Goal: Task Accomplishment & Management: Manage account settings

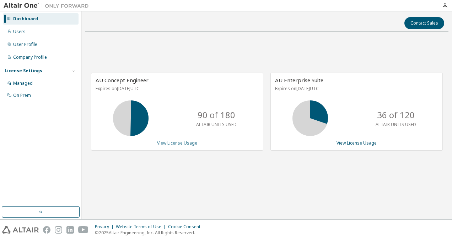
click at [183, 143] on link "View License Usage" at bounding box center [177, 143] width 40 height 6
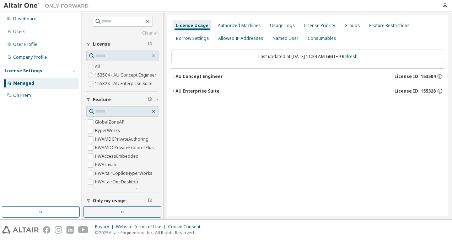
click at [195, 74] on div "AU Concept Engineer" at bounding box center [199, 77] width 47 height 6
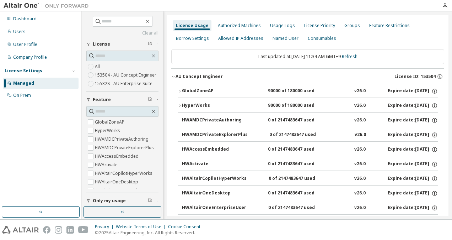
click at [193, 92] on div "GlobalZoneAP" at bounding box center [214, 91] width 64 height 6
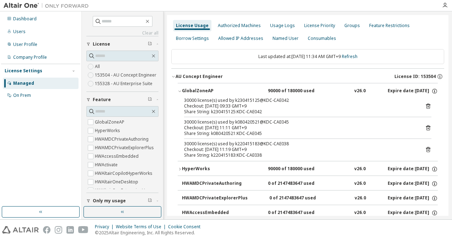
click at [427, 150] on icon at bounding box center [428, 149] width 6 height 6
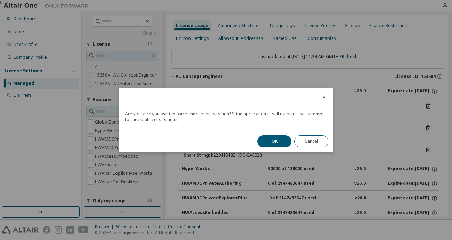
click at [273, 142] on button "OK" at bounding box center [274, 141] width 34 height 12
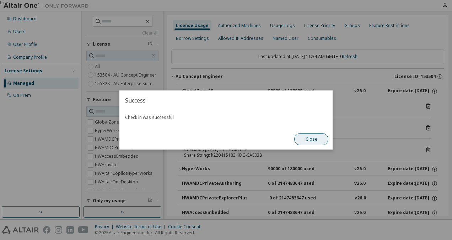
click at [311, 140] on button "Close" at bounding box center [311, 139] width 34 height 12
